Goal: Learn about a topic

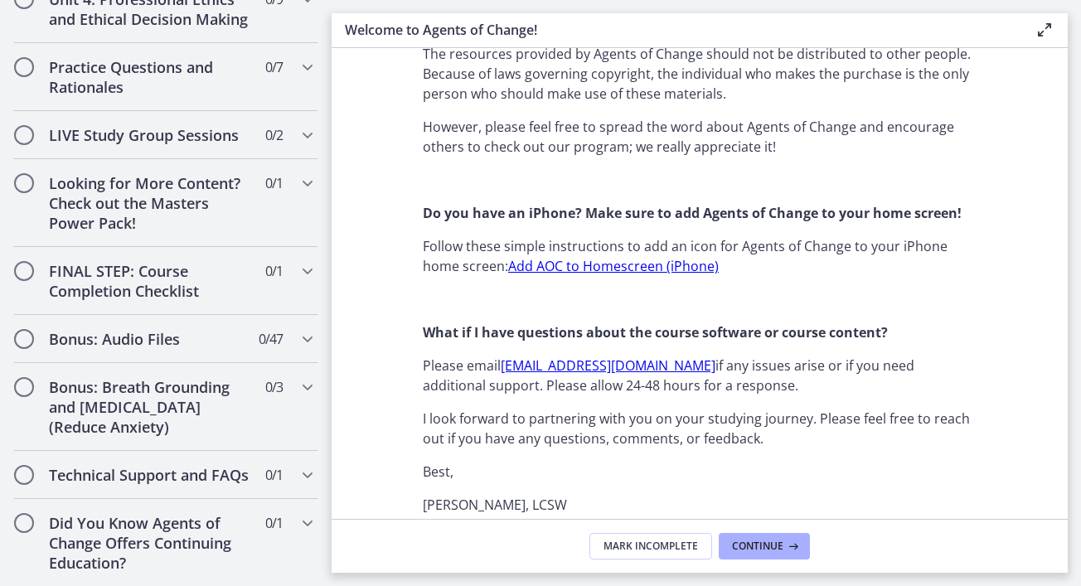
scroll to position [2126, 0]
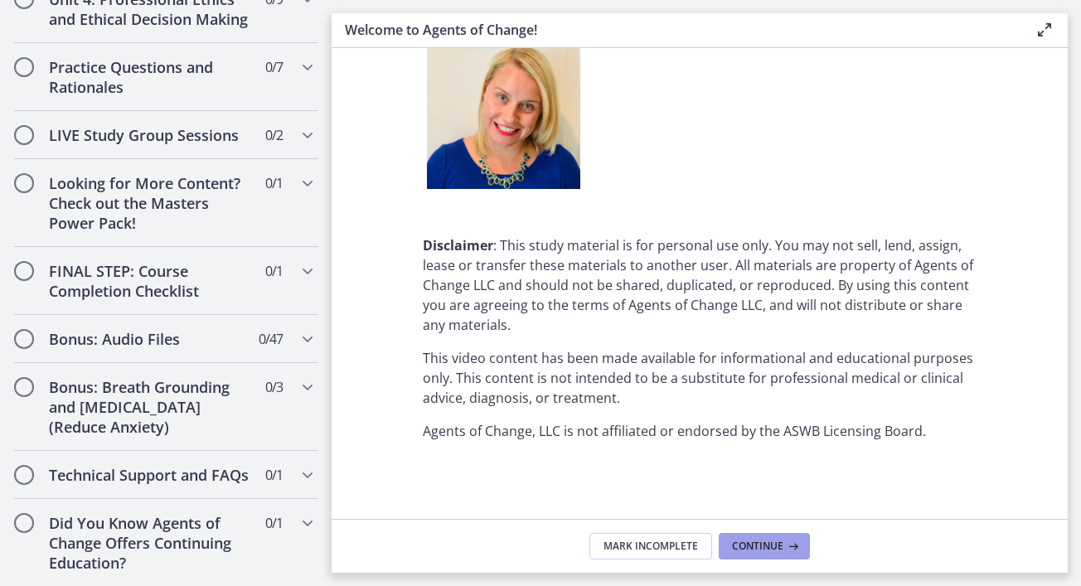
click at [767, 547] on span "Continue" at bounding box center [757, 546] width 51 height 13
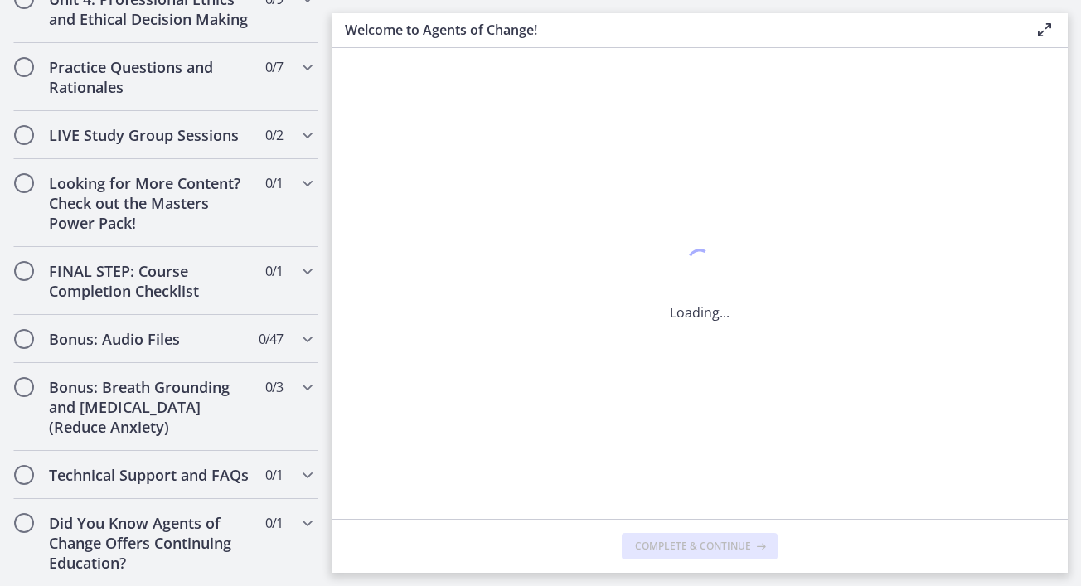
scroll to position [0, 0]
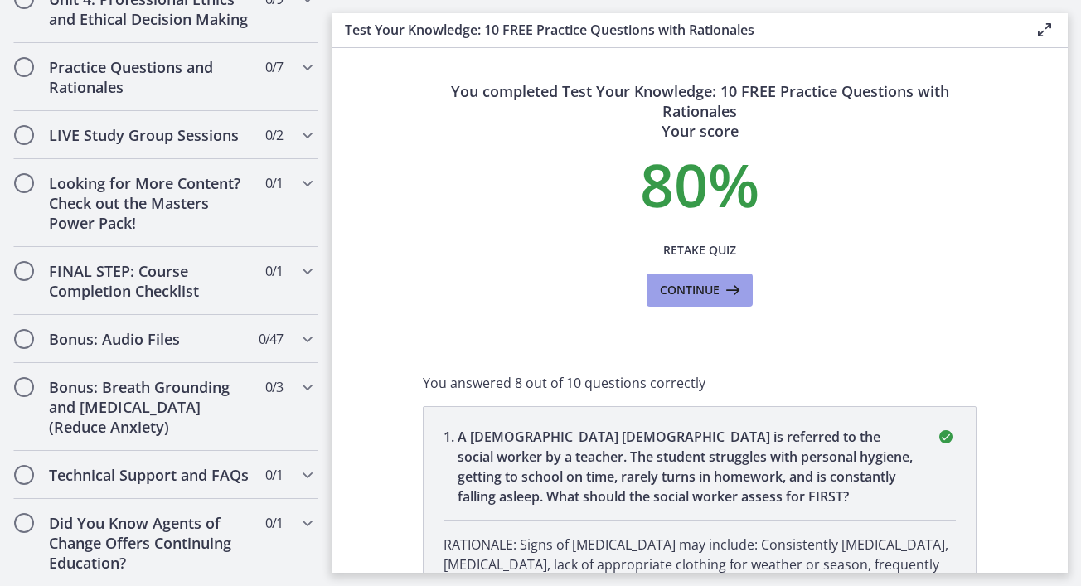
click at [721, 292] on icon at bounding box center [731, 290] width 23 height 20
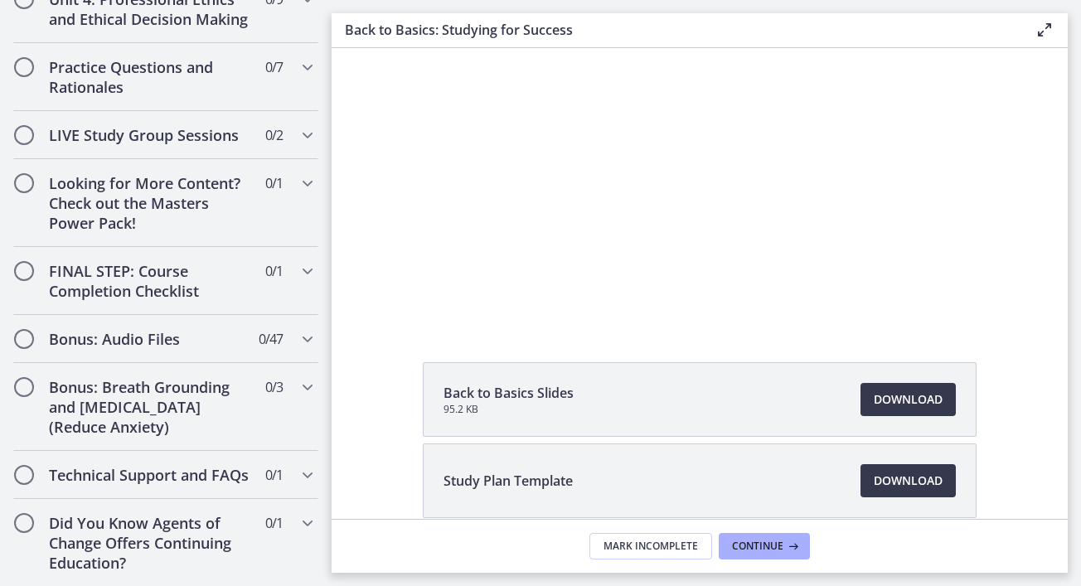
scroll to position [176, 0]
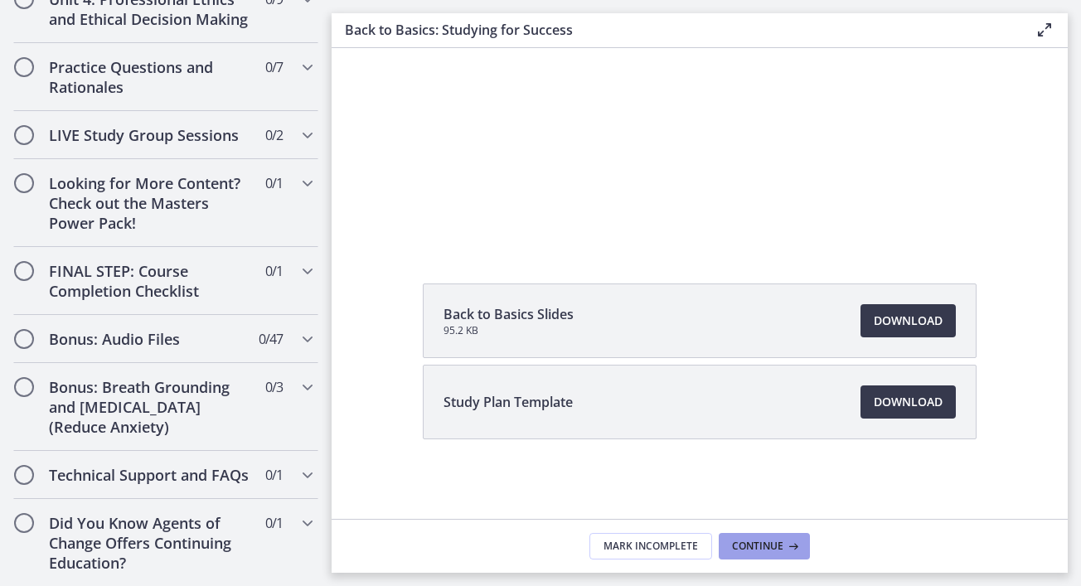
click at [766, 549] on span "Continue" at bounding box center [757, 546] width 51 height 13
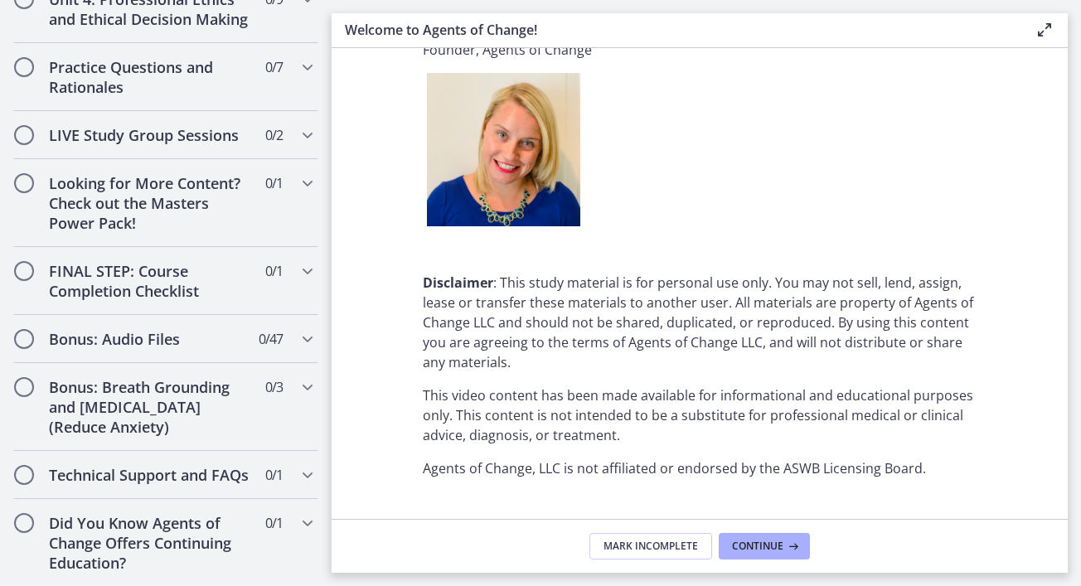
scroll to position [2126, 0]
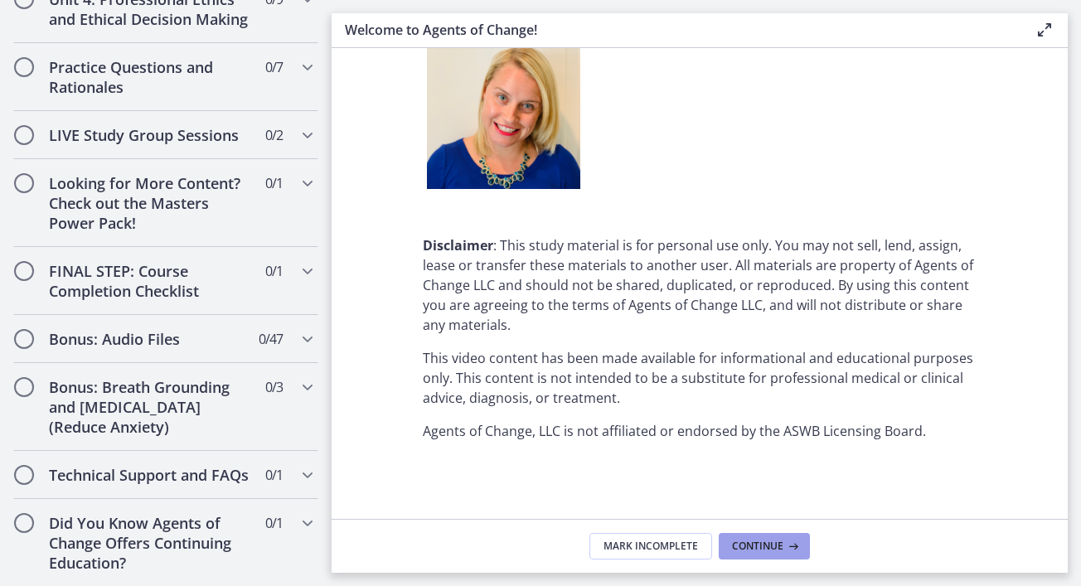
click at [774, 541] on span "Continue" at bounding box center [757, 546] width 51 height 13
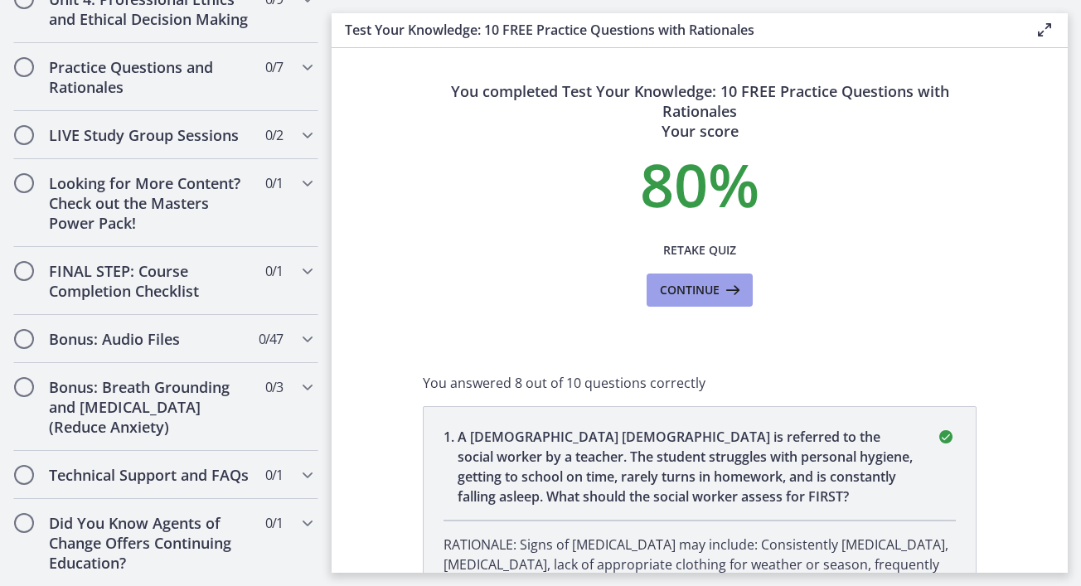
click at [705, 295] on span "Continue" at bounding box center [690, 290] width 60 height 20
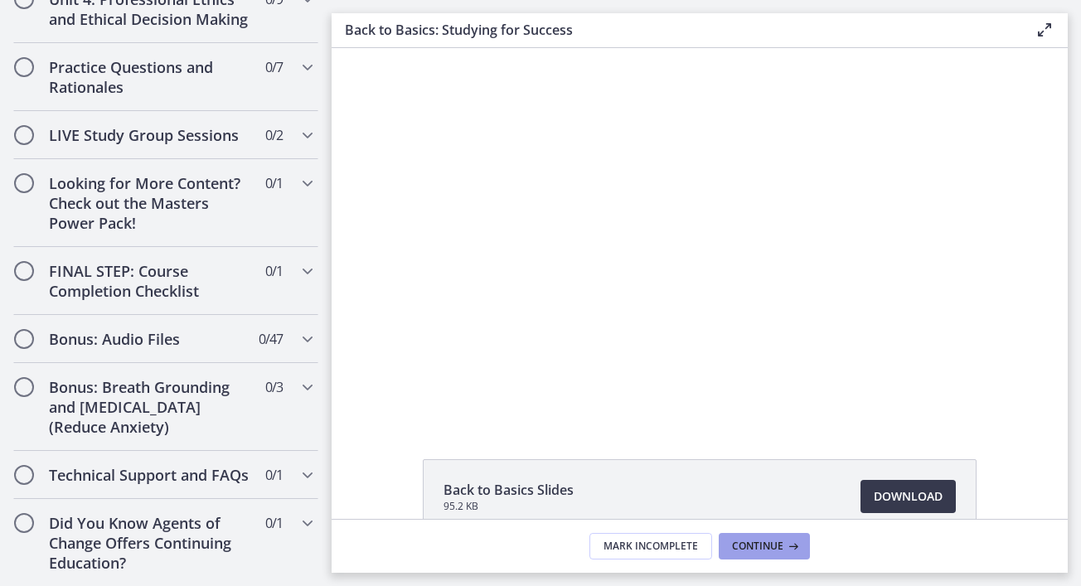
click at [760, 538] on button "Continue" at bounding box center [764, 546] width 91 height 27
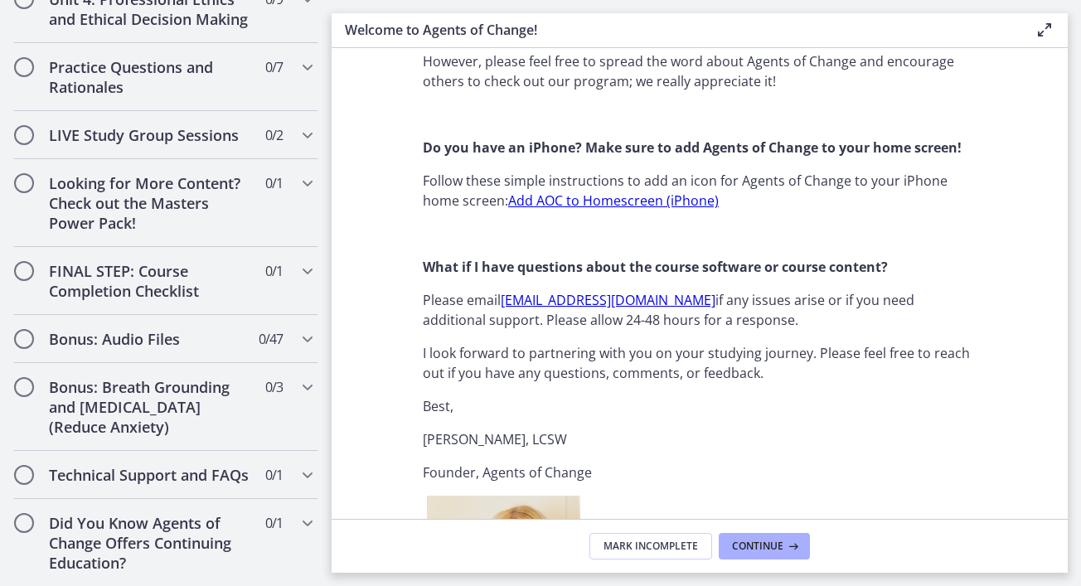
scroll to position [2126, 0]
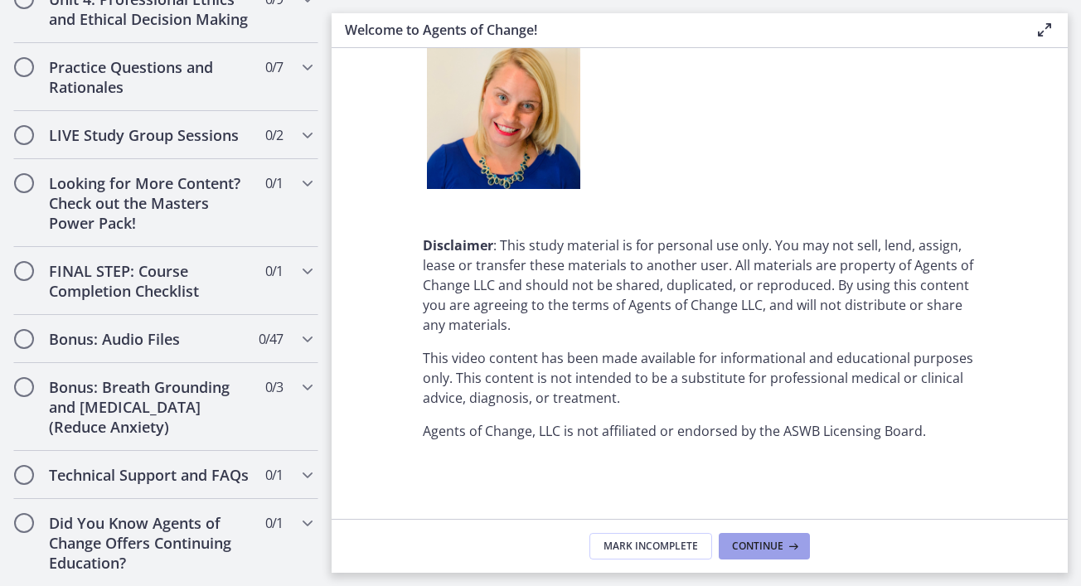
click at [776, 541] on span "Continue" at bounding box center [757, 546] width 51 height 13
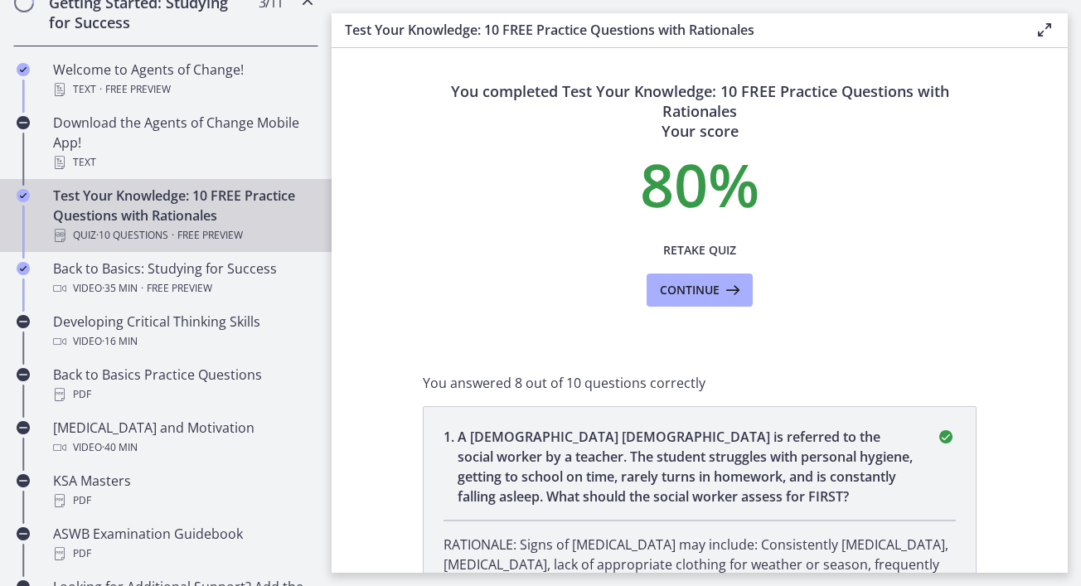
scroll to position [310, 0]
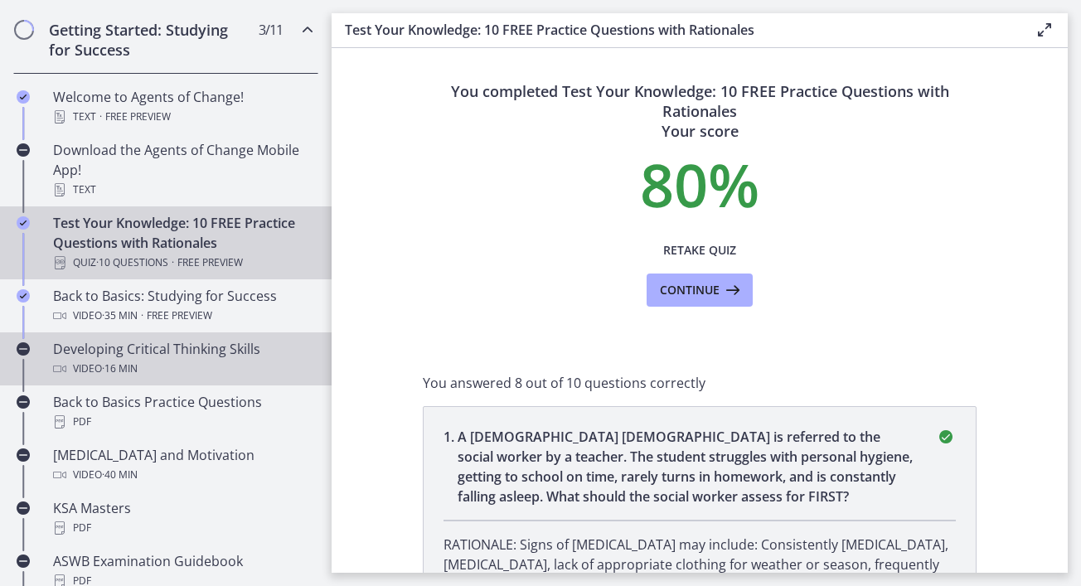
click at [196, 346] on div "Developing Critical Thinking Skills Video · 16 min" at bounding box center [182, 359] width 259 height 40
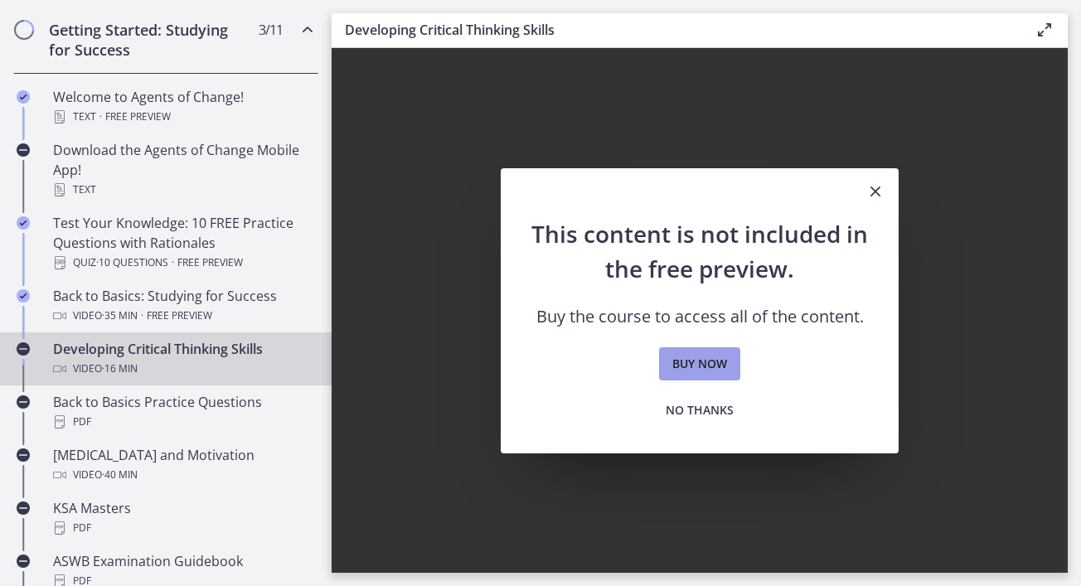
click at [692, 359] on span "Buy now" at bounding box center [699, 364] width 55 height 20
